Goal: Find specific page/section

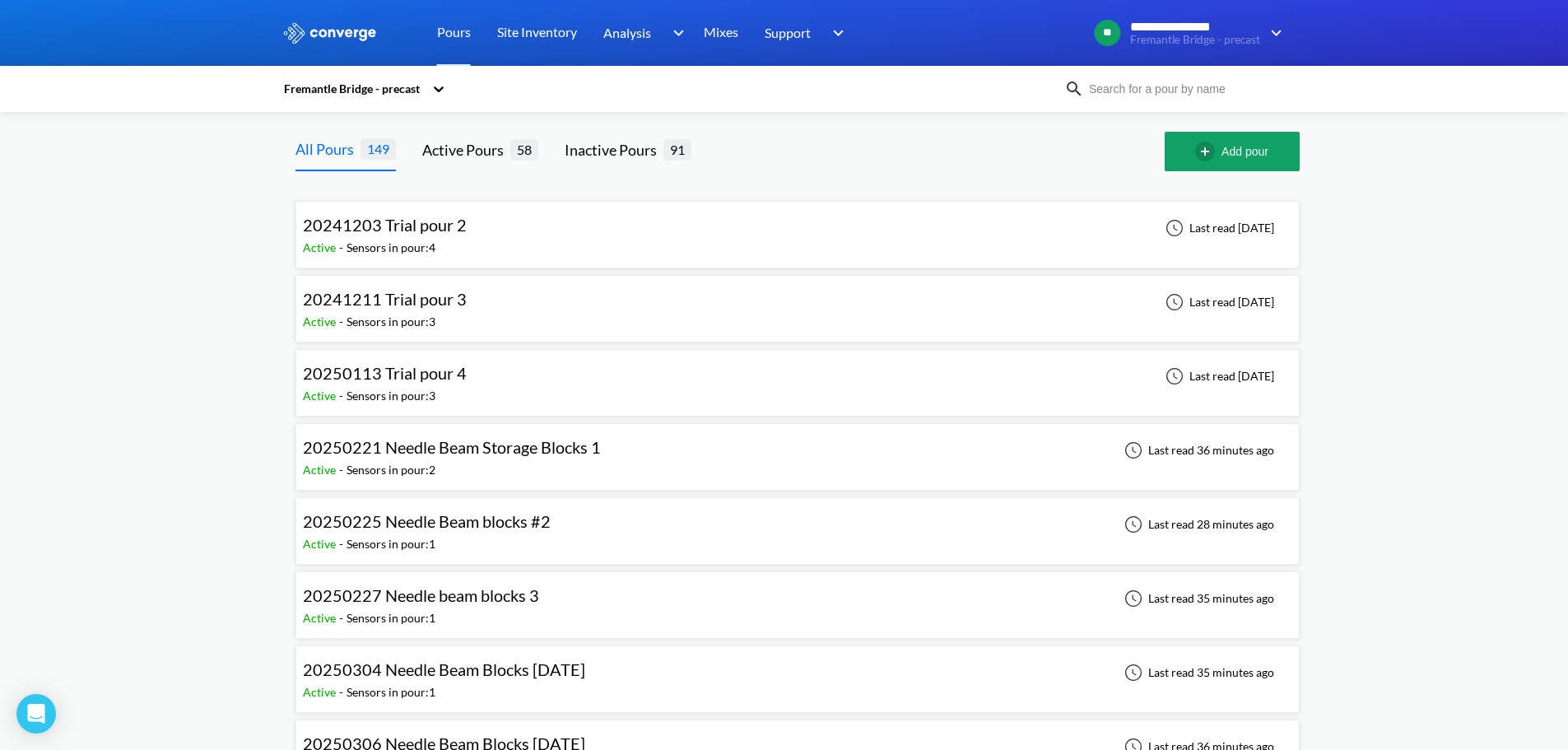
click at [1168, 80] on input at bounding box center [1183, 89] width 199 height 19
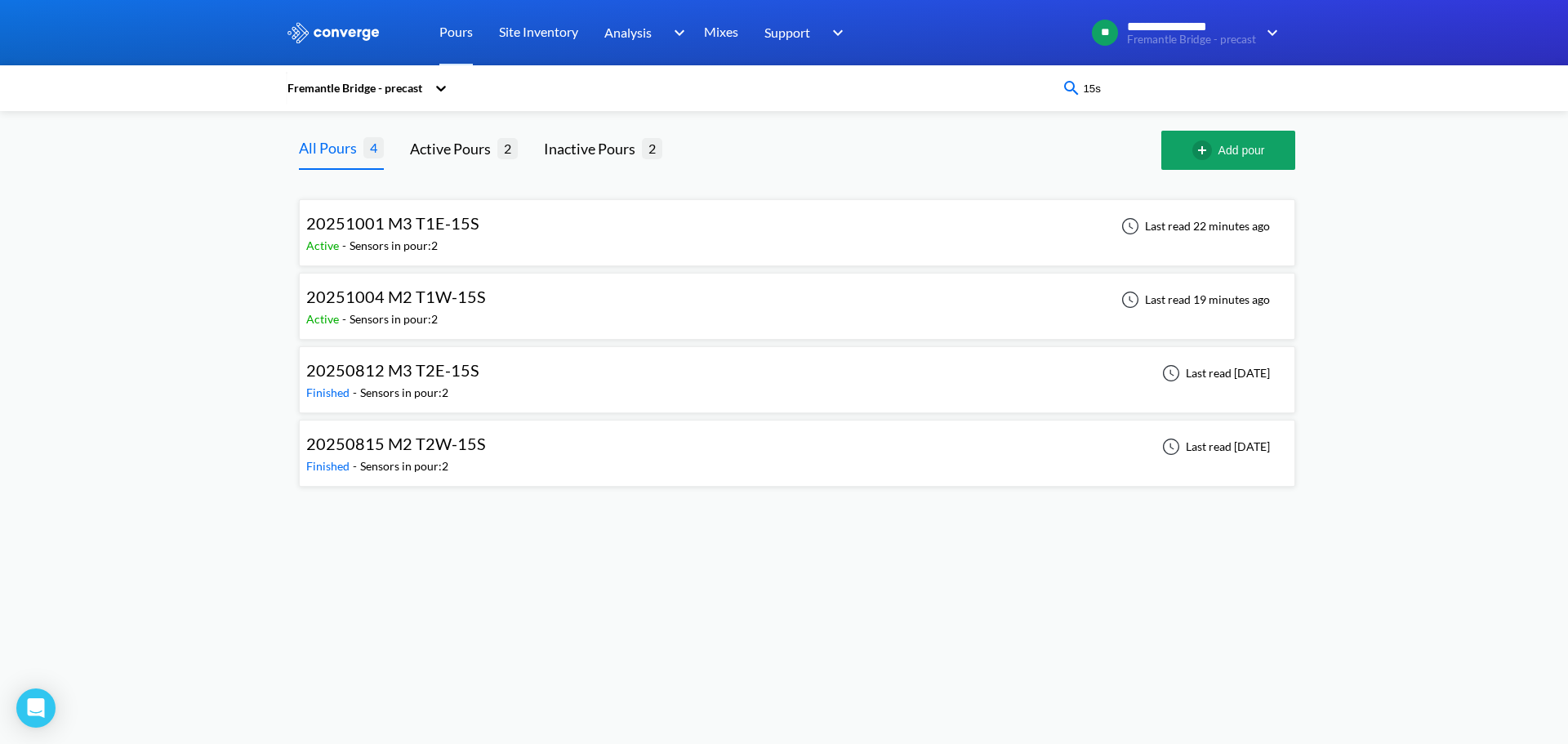
type input "15s"
click at [905, 233] on div "20251001 M3 T1E-15S Active - Sensors in pour: 2 Last read 22 minutes ago" at bounding box center [797, 233] width 982 height 52
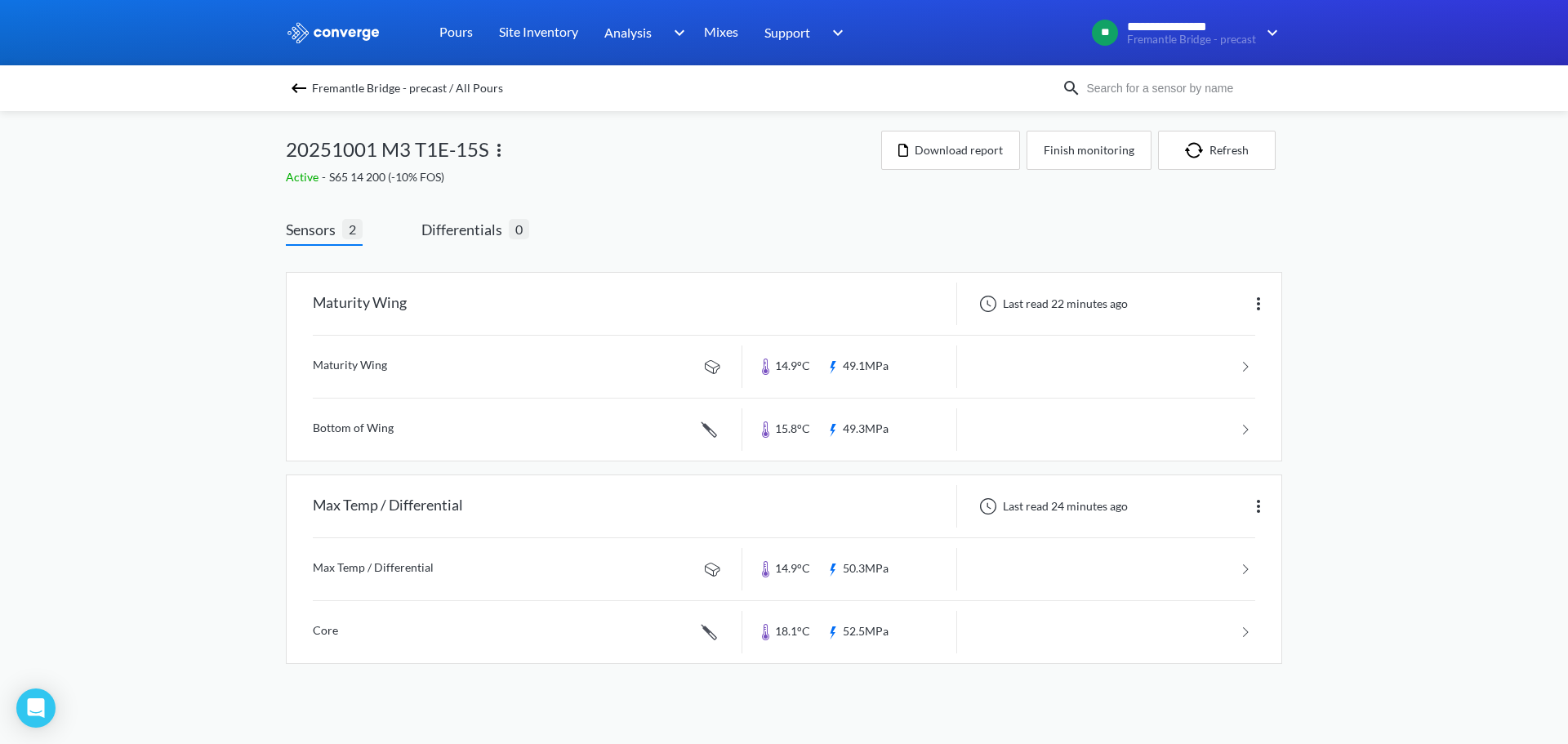
click at [296, 88] on img at bounding box center [298, 87] width 19 height 19
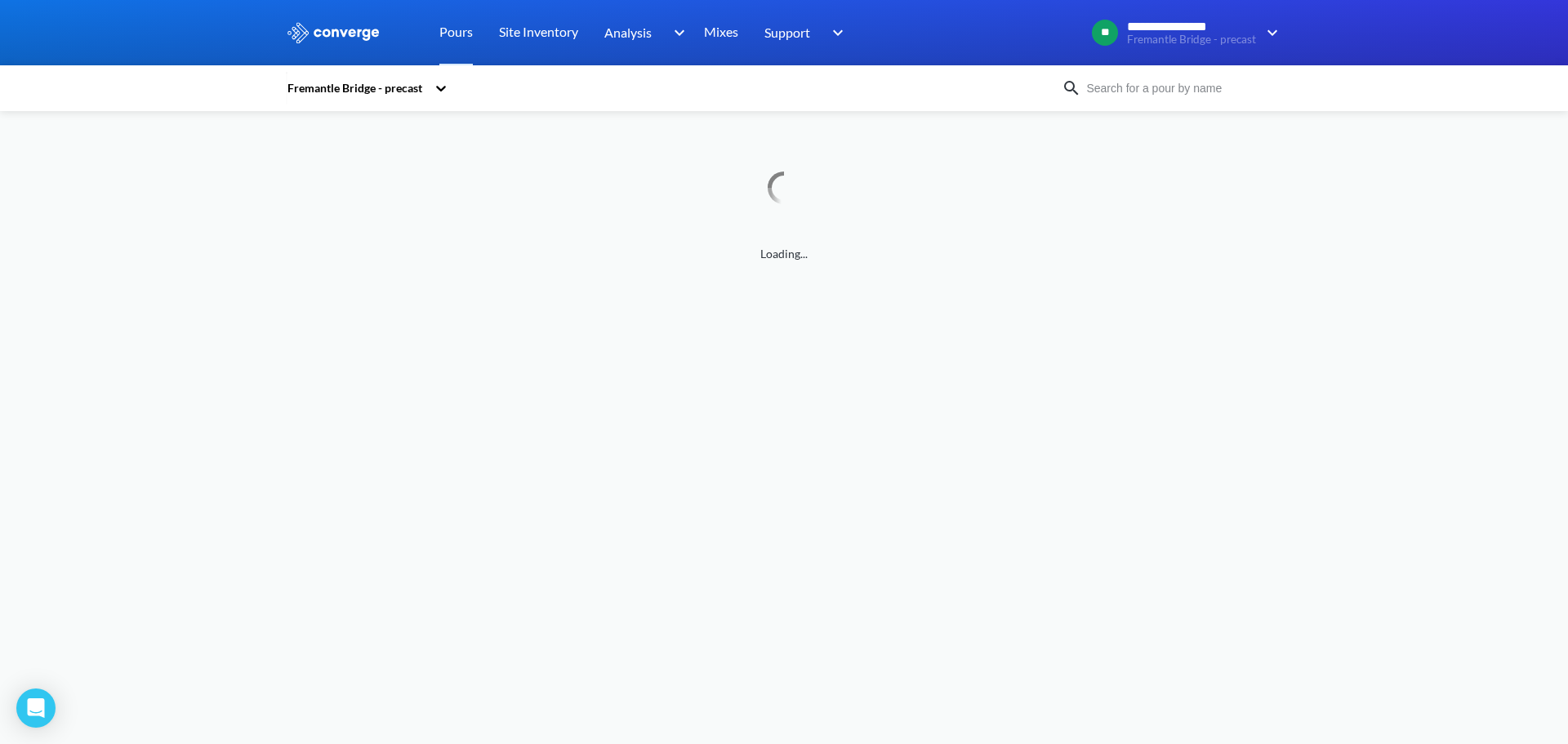
click at [1117, 96] on input at bounding box center [1180, 88] width 198 height 18
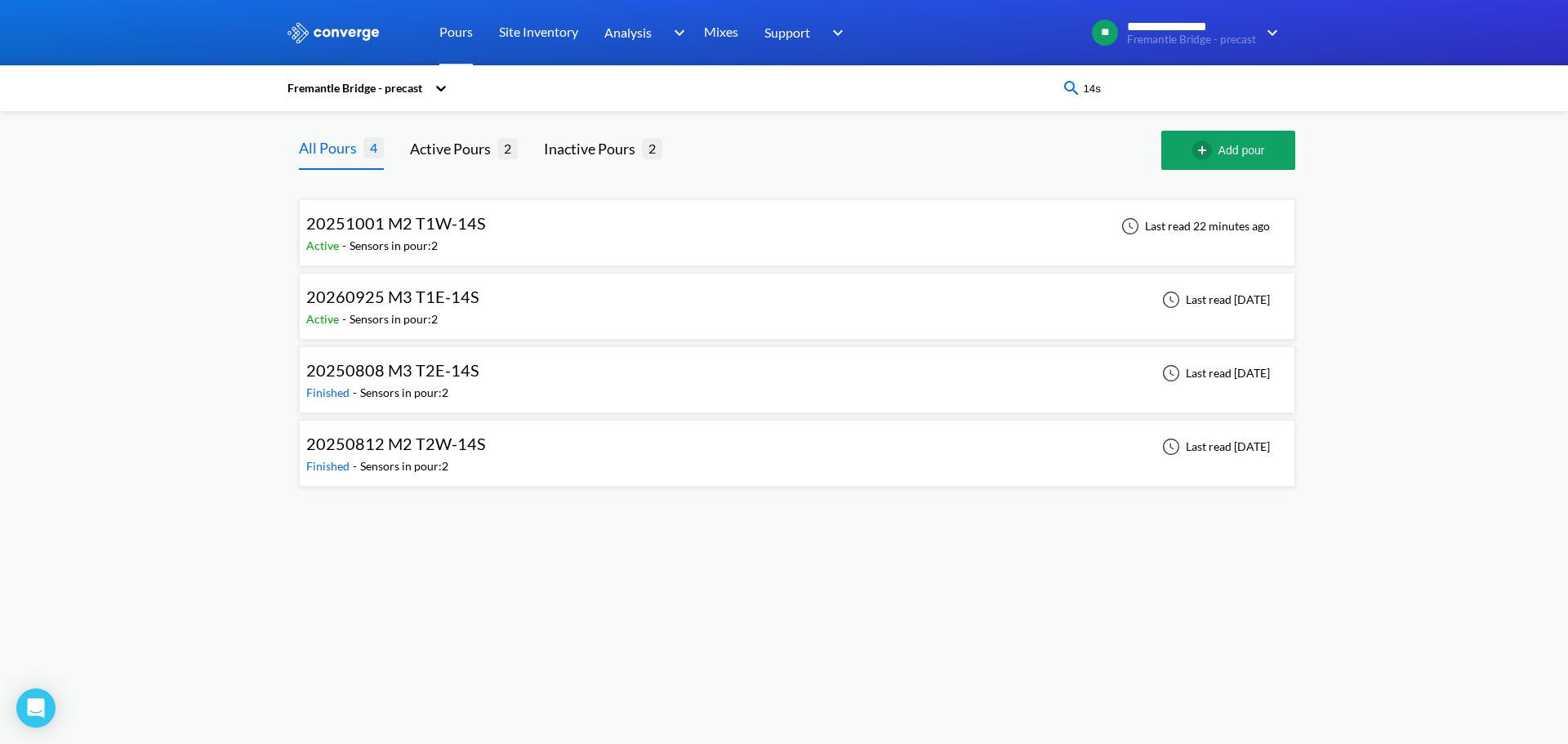
type input "14s"
click at [768, 226] on div "20251001 M2 T1W-14S Active - Sensors in pour: 2 Last read 22 minutes ago" at bounding box center [797, 233] width 982 height 52
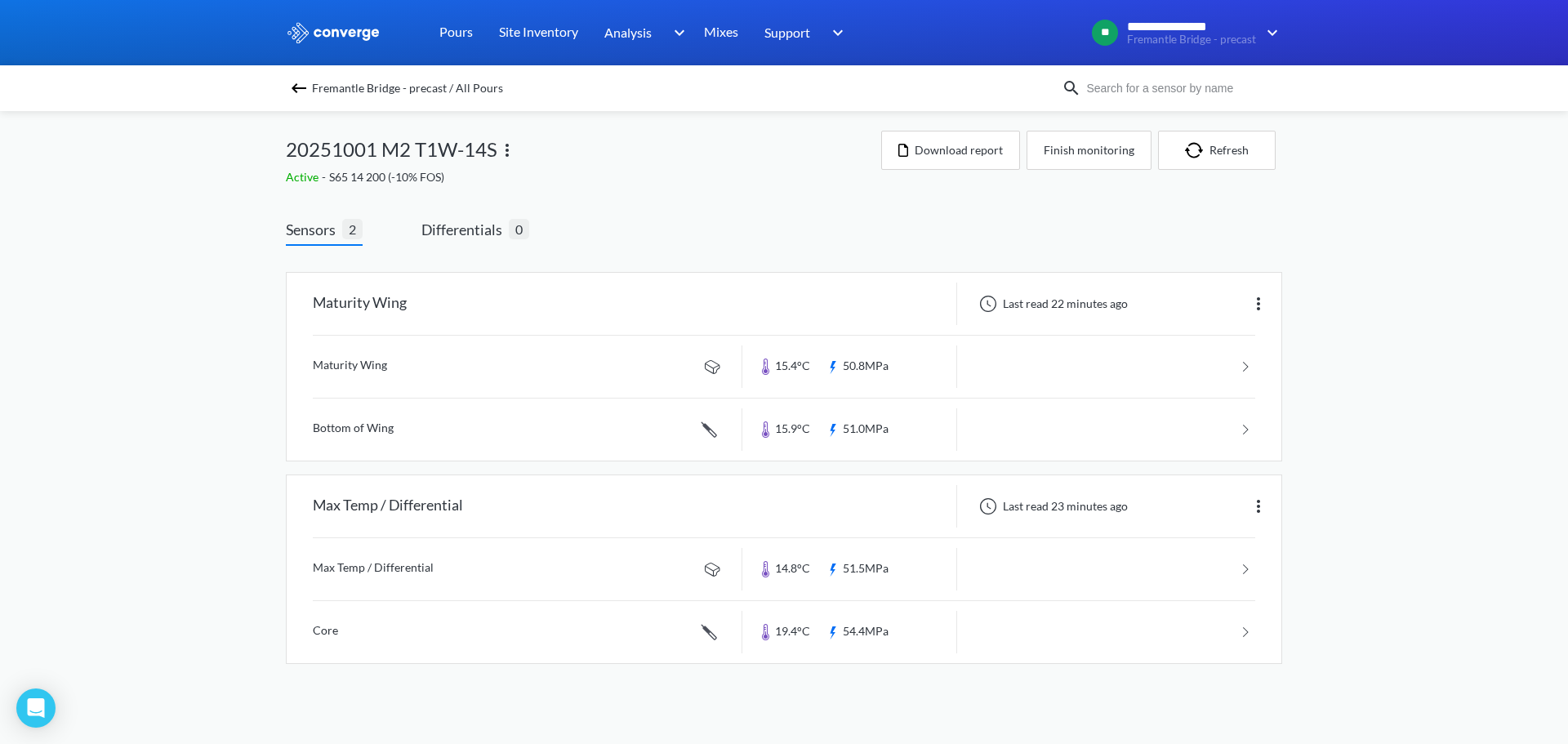
click at [1433, 200] on div "**********" at bounding box center [784, 349] width 1568 height 697
